Goal: Task Accomplishment & Management: Manage account settings

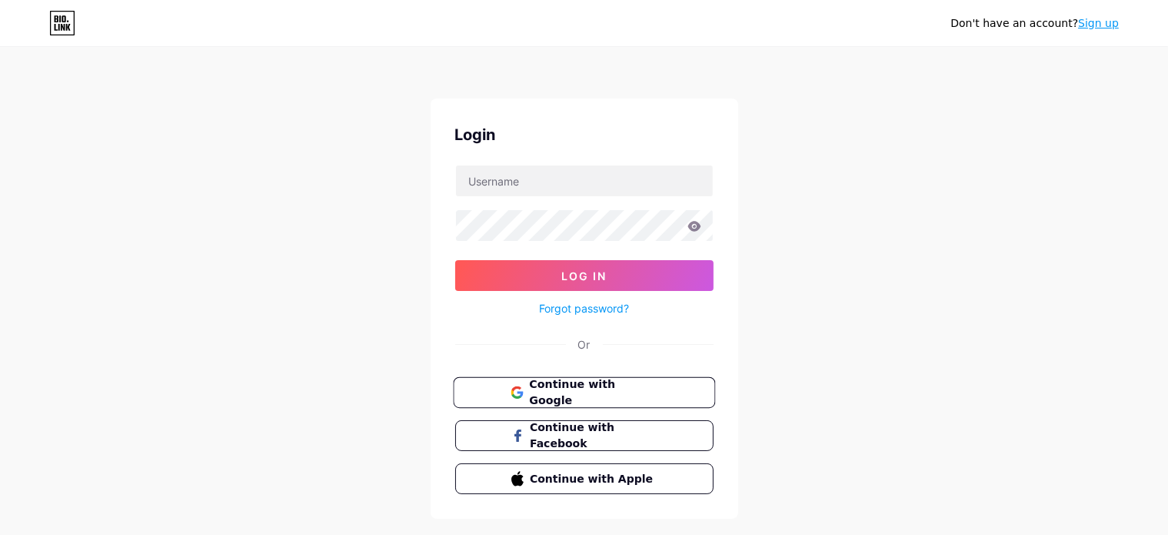
click at [618, 390] on span "Continue with Google" at bounding box center [593, 392] width 128 height 33
click at [482, 186] on input "text" at bounding box center [584, 180] width 257 height 31
type input "[EMAIL_ADDRESS][DOMAIN_NAME]"
click at [455, 260] on button "Log In" at bounding box center [584, 275] width 258 height 31
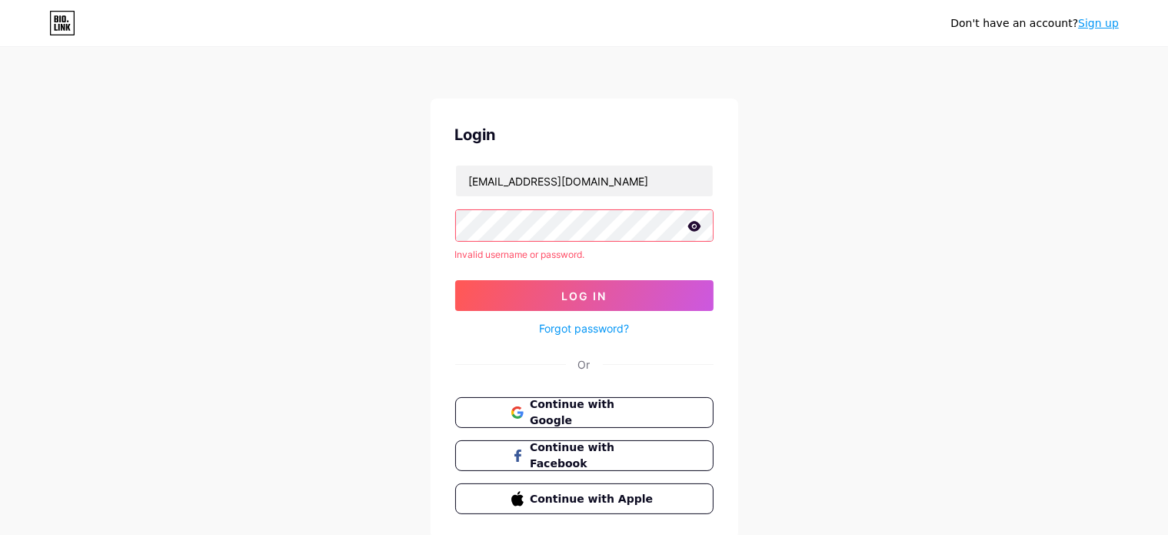
click at [699, 225] on icon at bounding box center [694, 226] width 13 height 10
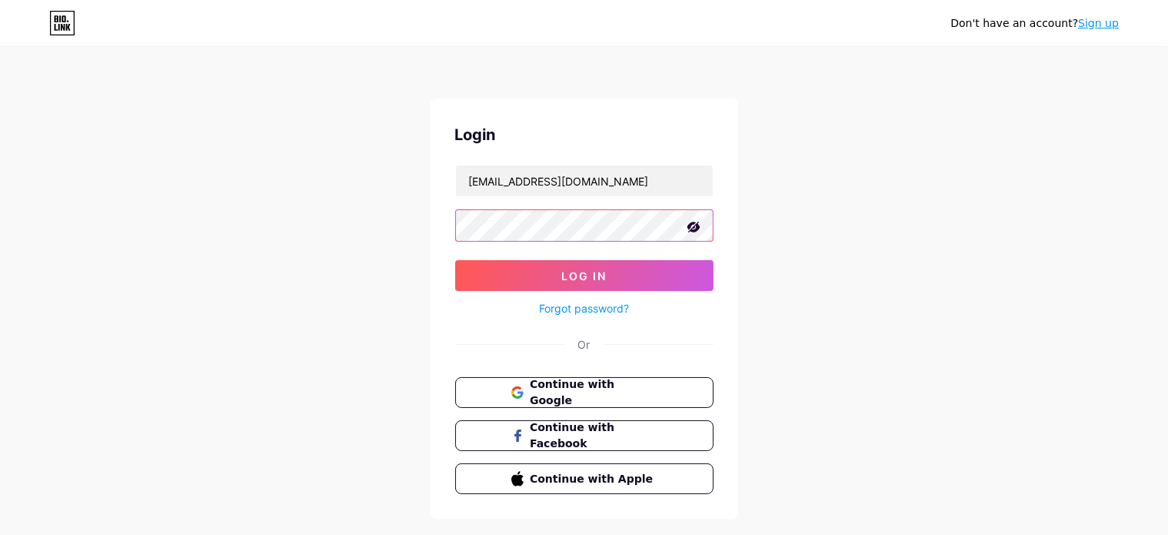
click at [455, 260] on button "Log In" at bounding box center [584, 275] width 258 height 31
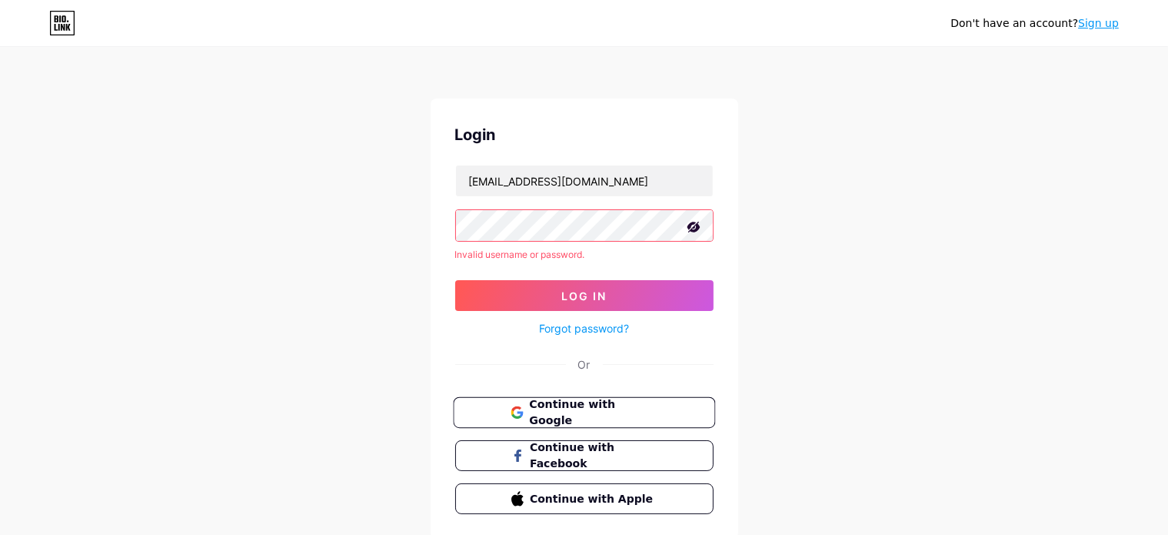
click at [602, 419] on button "Continue with Google" at bounding box center [584, 413] width 262 height 32
click at [574, 328] on link "Forgot password?" at bounding box center [584, 328] width 90 height 16
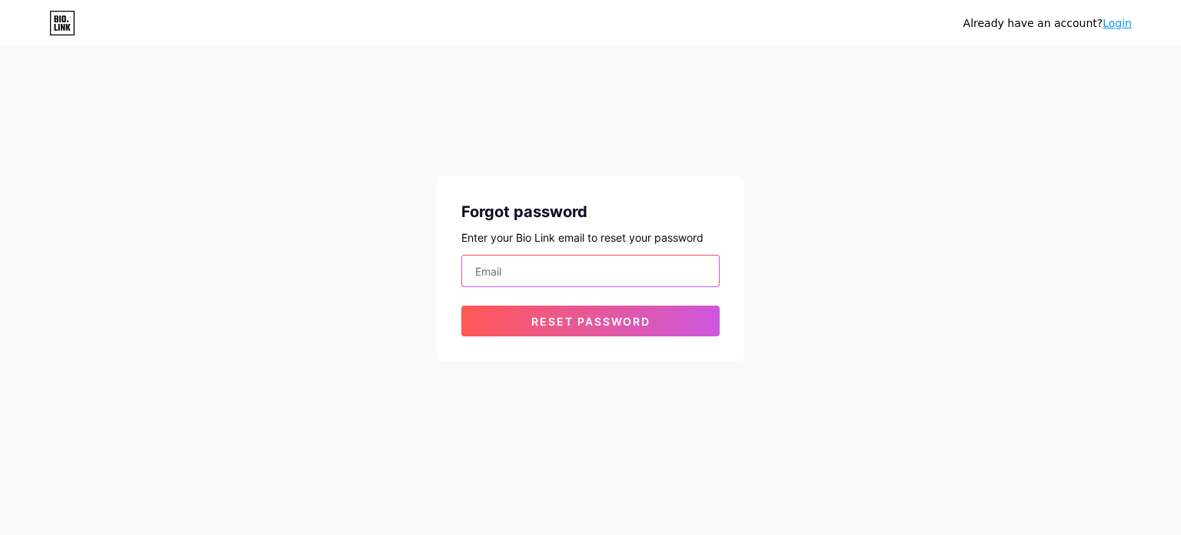
click at [535, 273] on input "email" at bounding box center [590, 270] width 257 height 31
type input "[EMAIL_ADDRESS][DOMAIN_NAME]"
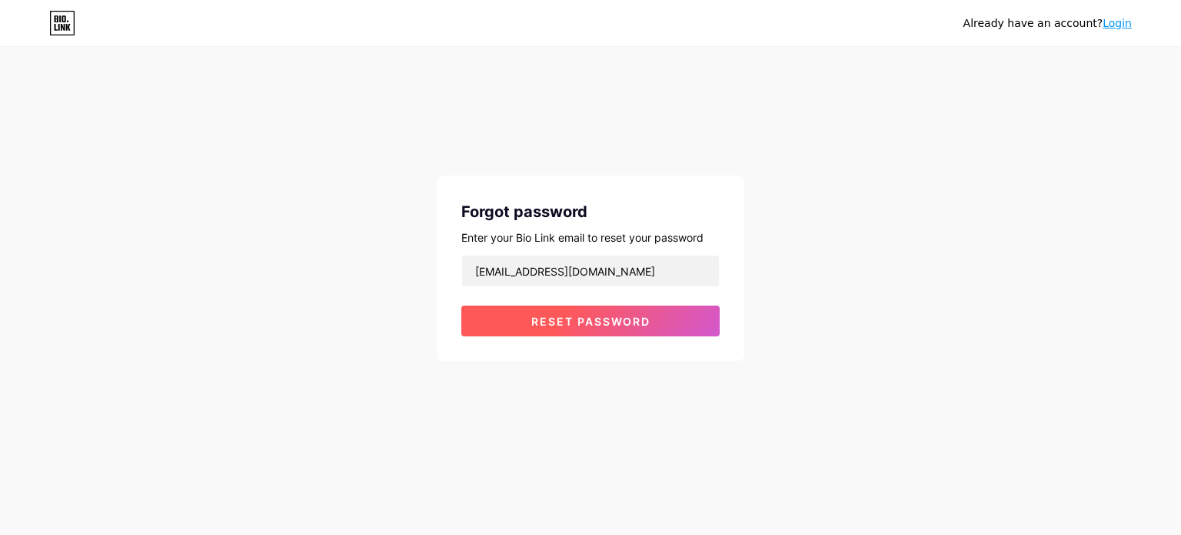
click at [558, 325] on span "Reset password" at bounding box center [591, 321] width 119 height 13
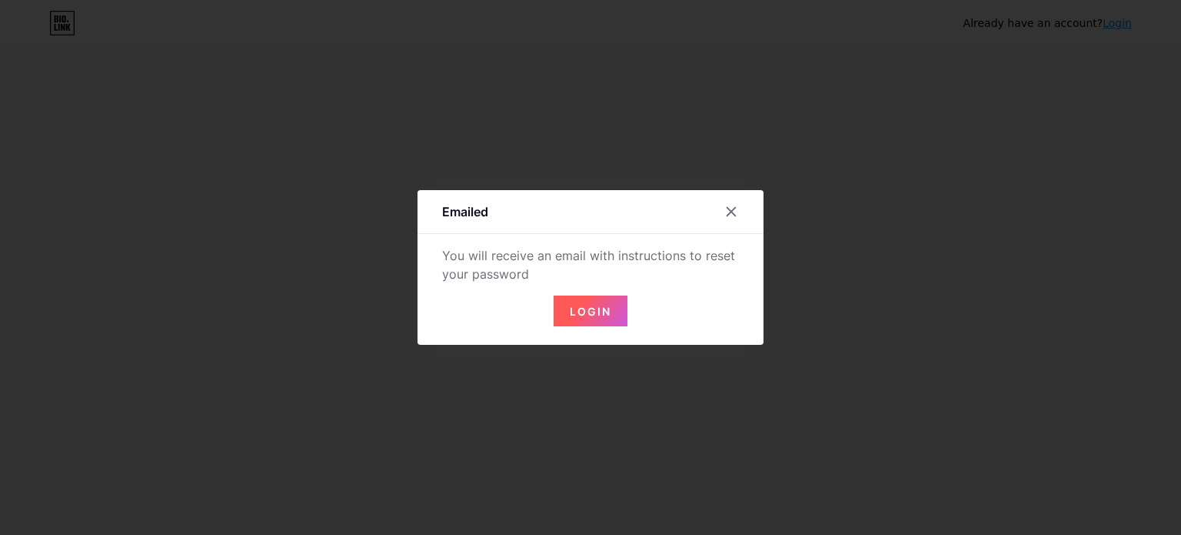
click at [578, 312] on span "Login" at bounding box center [591, 311] width 42 height 13
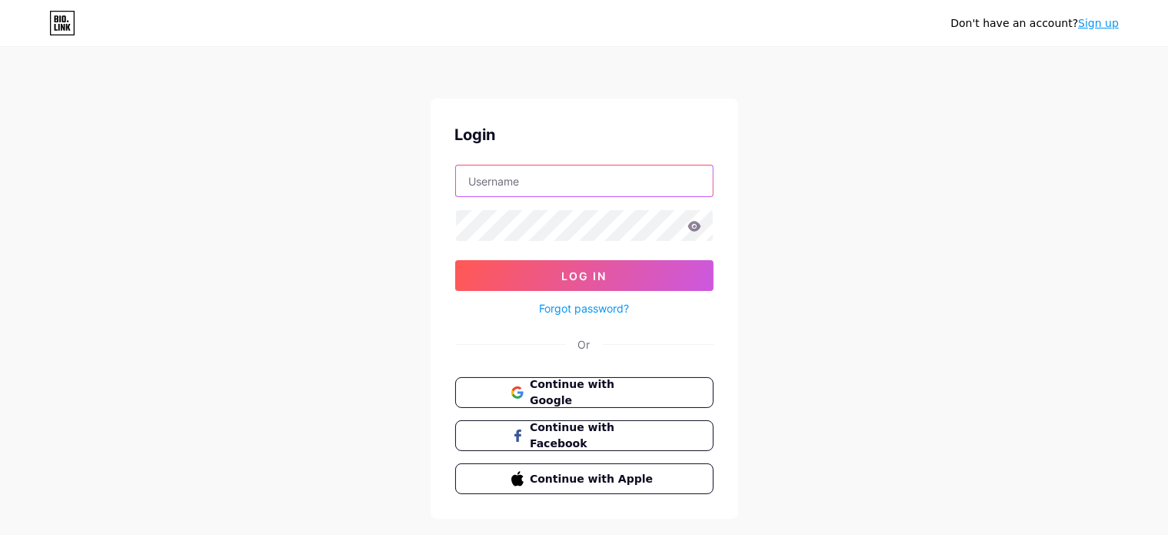
click at [528, 167] on input "text" at bounding box center [584, 180] width 257 height 31
type input "[EMAIL_ADDRESS][DOMAIN_NAME]"
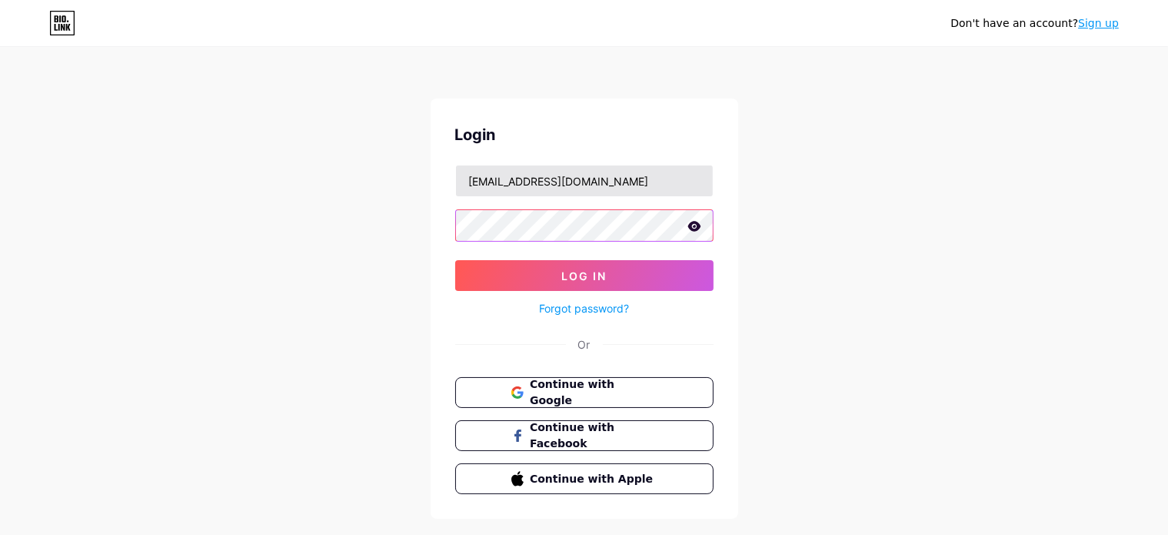
click at [455, 260] on button "Log In" at bounding box center [584, 275] width 258 height 31
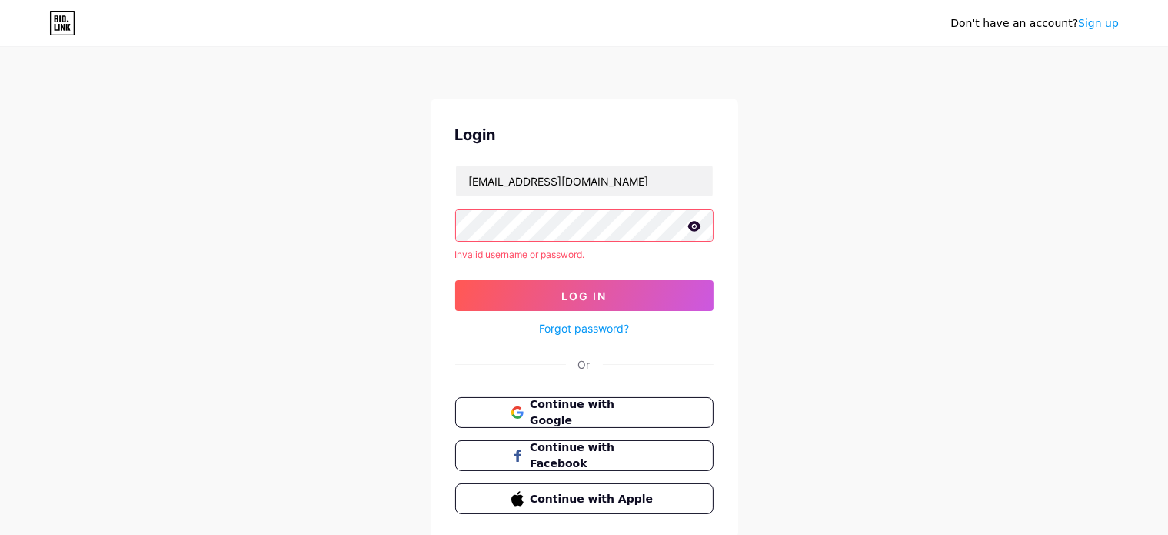
click at [560, 328] on link "Forgot password?" at bounding box center [584, 328] width 90 height 16
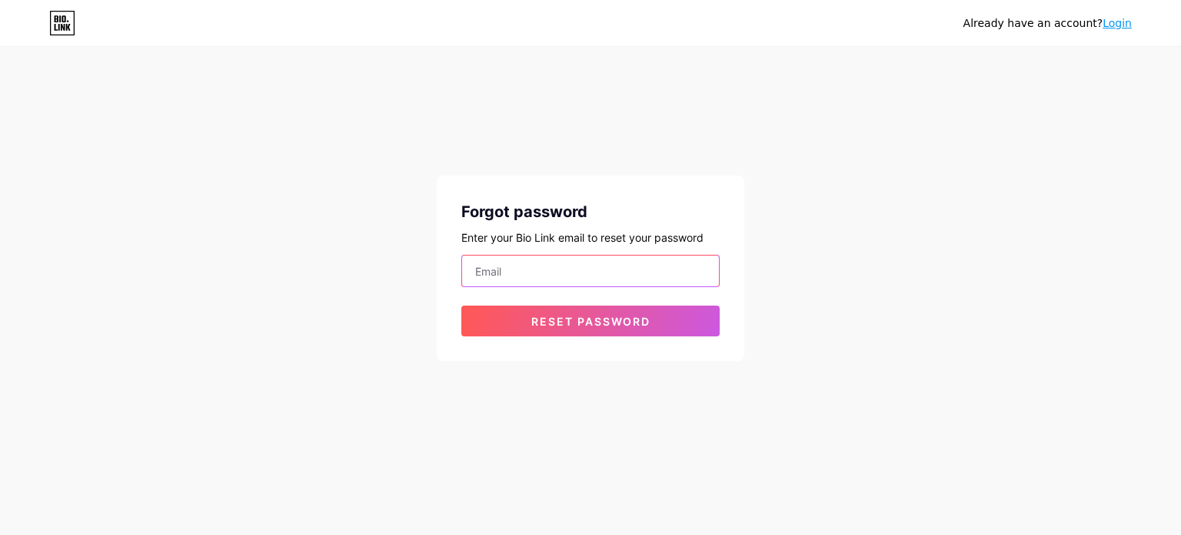
click at [539, 275] on input "email" at bounding box center [590, 270] width 257 height 31
type input "[EMAIL_ADDRESS][DOMAIN_NAME]"
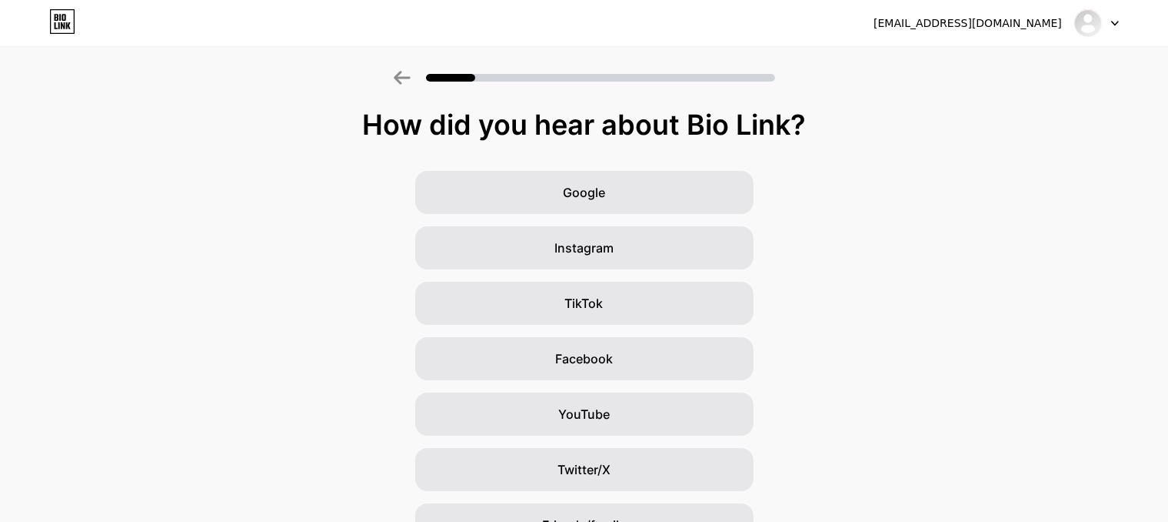
click at [935, 19] on div "[EMAIL_ADDRESS][DOMAIN_NAME]" at bounding box center [968, 23] width 188 height 16
